Goal: Information Seeking & Learning: Check status

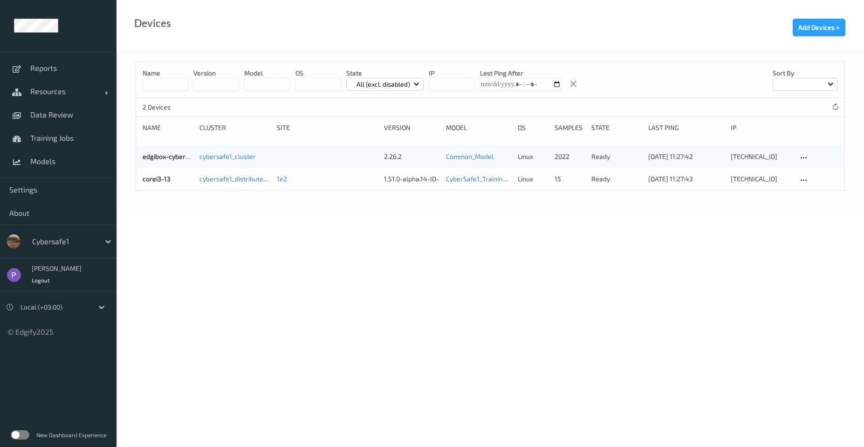
click at [17, 432] on label at bounding box center [20, 434] width 19 height 9
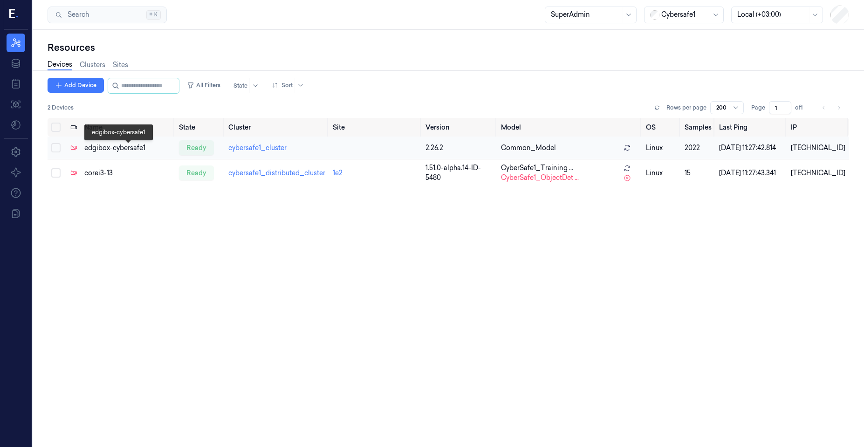
click at [96, 159] on td "edgibox-cybersafe1" at bounding box center [128, 148] width 95 height 23
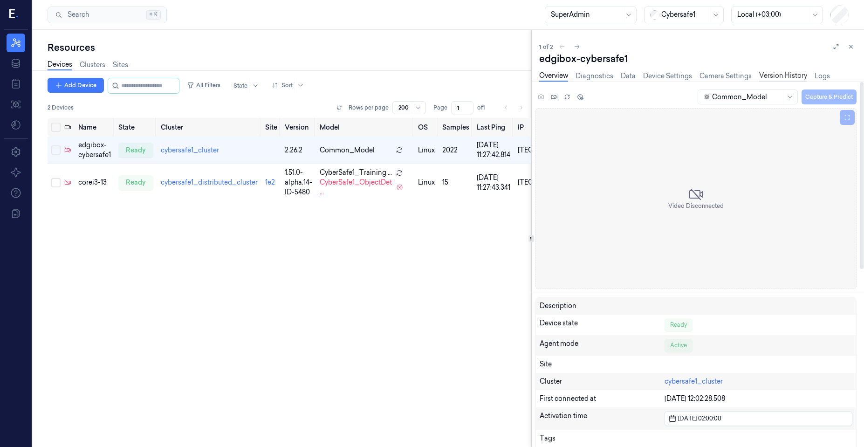
click at [771, 74] on link "Version History" at bounding box center [783, 76] width 48 height 11
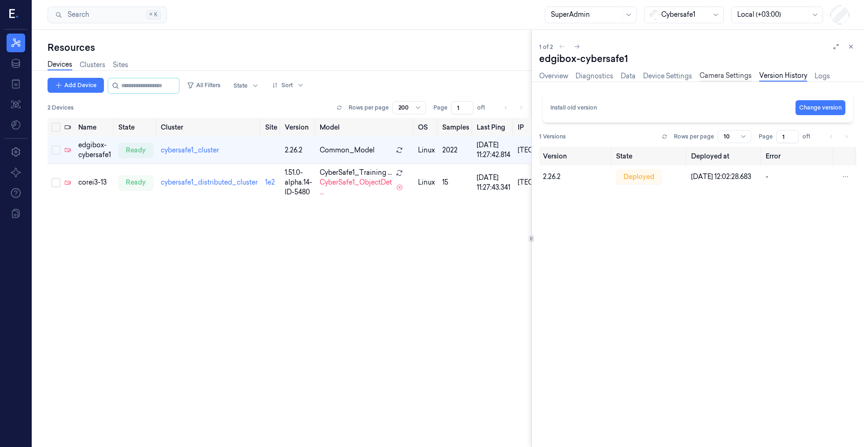
click at [729, 76] on link "Camera Settings" at bounding box center [725, 76] width 52 height 11
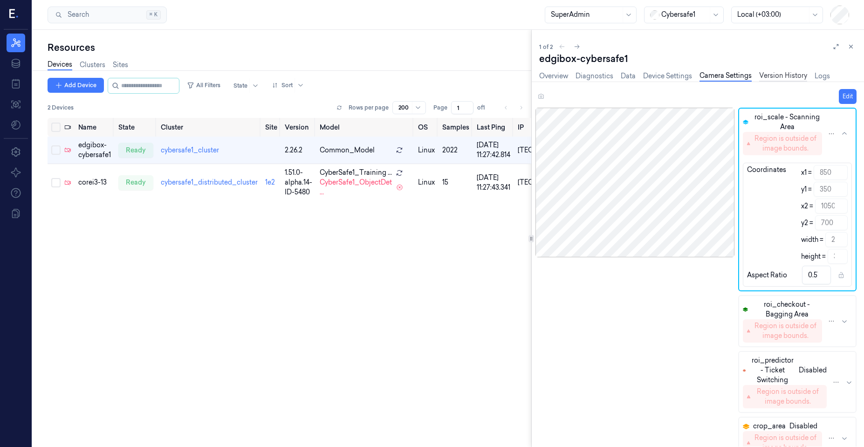
click at [780, 77] on link "Version History" at bounding box center [783, 76] width 48 height 11
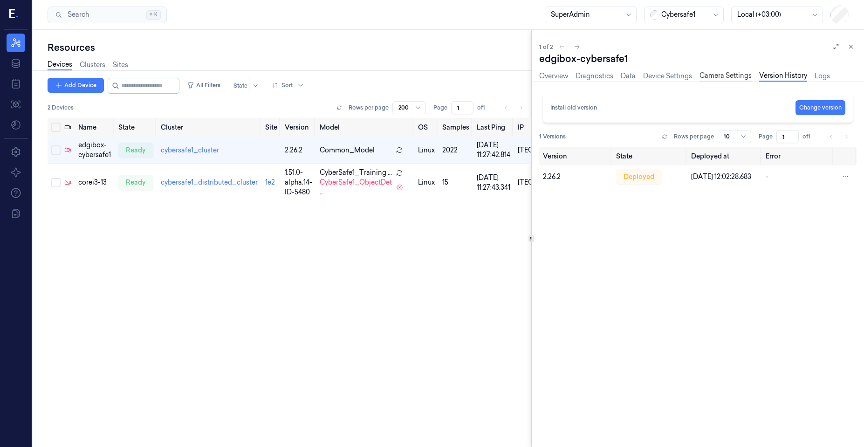
click at [741, 74] on link "Camera Settings" at bounding box center [725, 76] width 52 height 11
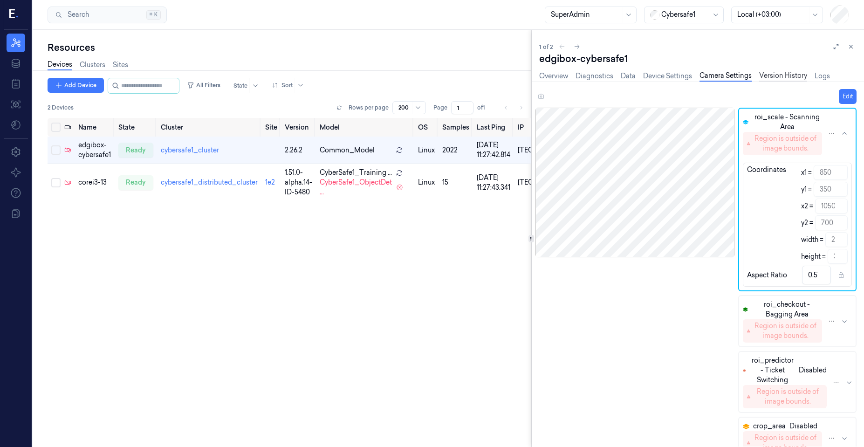
click at [766, 74] on link "Version History" at bounding box center [783, 76] width 48 height 11
